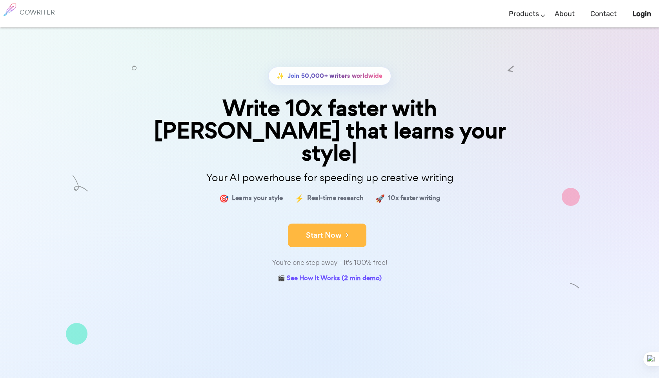
click at [325, 223] on button "Start Now" at bounding box center [327, 235] width 79 height 24
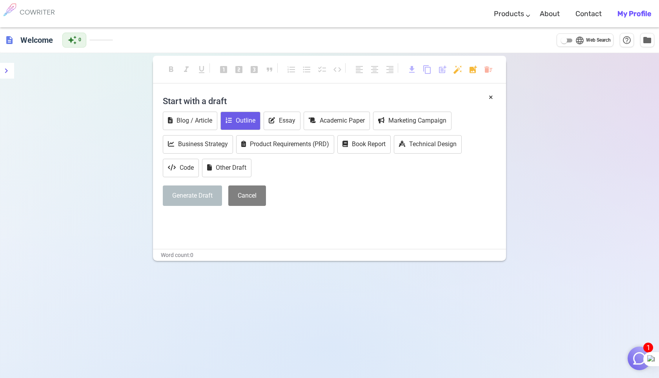
click at [247, 122] on button "Outline" at bounding box center [241, 120] width 40 height 18
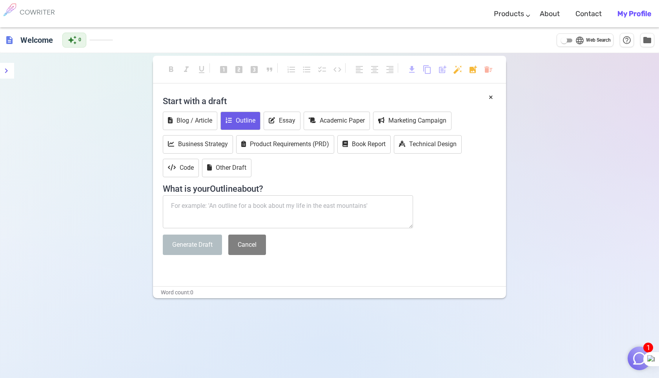
click at [569, 41] on input "language Web Search" at bounding box center [564, 40] width 28 height 9
checkbox input "true"
click at [197, 208] on textarea at bounding box center [288, 211] width 250 height 33
type textarea "b"
paste textarea "Pembelajaran Keterampilan Berbicara Bahasa Arab dengan Model Pembelajaran Imers…"
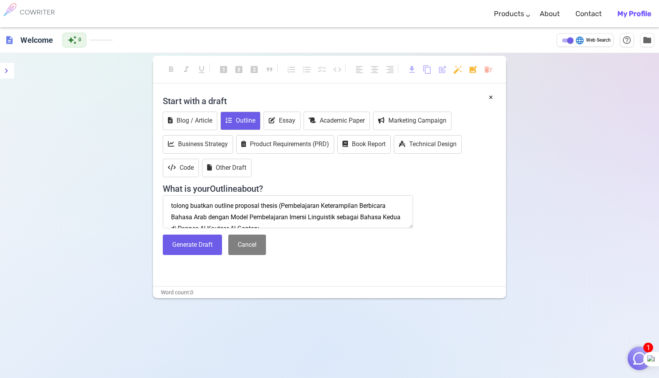
scroll to position [5, 0]
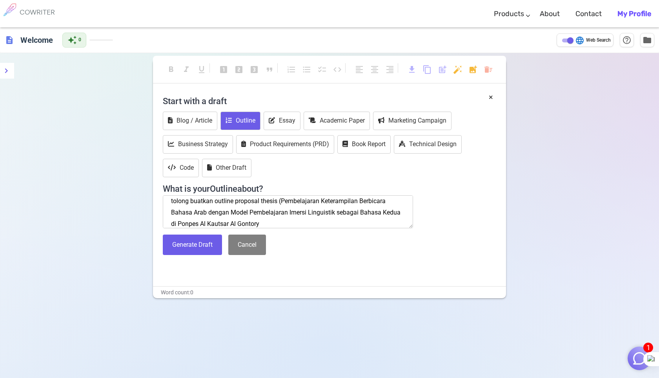
type textarea "tolong buatkan outline proposal thesis (Pembelajaran Keterampilan Berbicara Bah…"
click at [196, 244] on button "Generate Draft" at bounding box center [192, 244] width 59 height 21
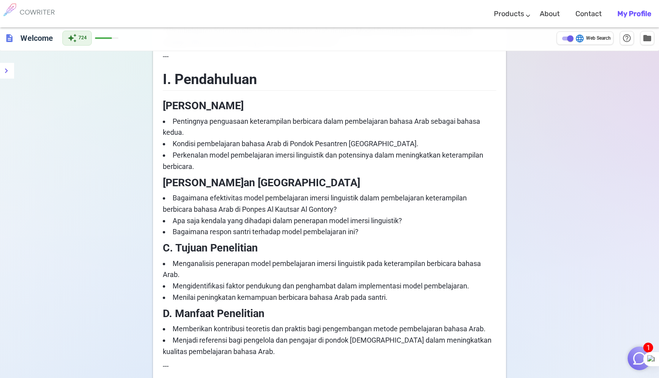
scroll to position [0, 0]
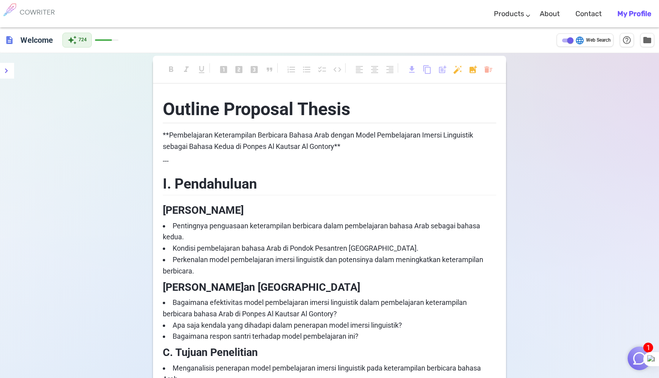
drag, startPoint x: 161, startPoint y: 223, endPoint x: 174, endPoint y: 228, distance: 13.7
click at [429, 71] on span "content_copy" at bounding box center [427, 69] width 9 height 9
click at [216, 214] on span "[PERSON_NAME]" at bounding box center [203, 210] width 81 height 13
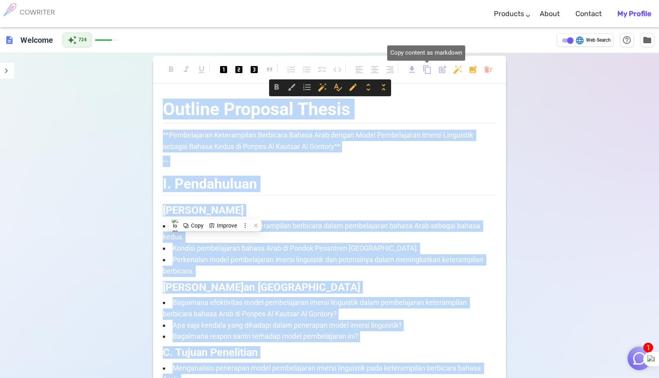
click at [427, 71] on span "content_copy" at bounding box center [427, 69] width 9 height 9
copy div "Outline Proposal Thesis **Pembelajaran Keterampilan Berbicara Bahasa Arab denga…"
